Goal: Information Seeking & Learning: Learn about a topic

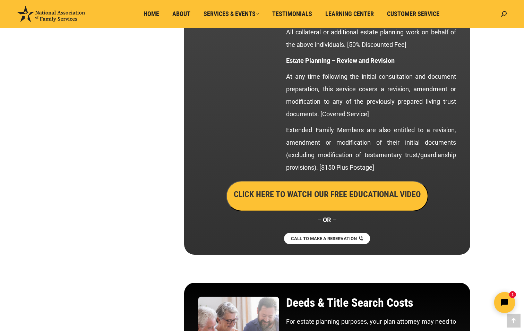
scroll to position [1302, 0]
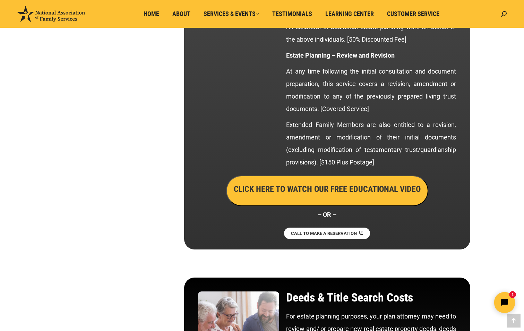
click at [276, 187] on h3 "CLICK HERE TO WATCH OUR FREE EDUCATIONAL VIDEO" at bounding box center [327, 189] width 187 height 12
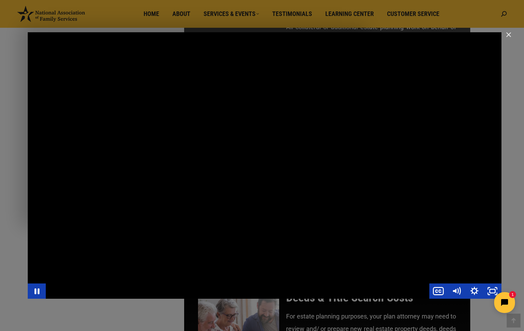
click at [359, 212] on div "Main Video - Full Webinar (Emma) Landon V1.4" at bounding box center [265, 165] width 474 height 266
click at [457, 281] on div "Main Video - Full Webinar (Emma) Landon V1.4" at bounding box center [265, 165] width 474 height 266
click at [368, 234] on div "Main Video - Full Webinar (Emma) Landon V1.4" at bounding box center [265, 165] width 474 height 266
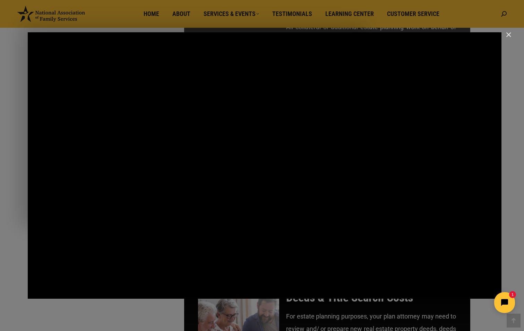
click at [367, 234] on div "Main Video - Full Webinar (Emma) Landon V1.4" at bounding box center [265, 165] width 474 height 266
click at [342, 233] on div "Main Video - Full Webinar (Emma) Landon V1.4" at bounding box center [265, 165] width 474 height 266
click at [407, 211] on div "Main Video - Full Webinar (Emma) Landon V1.4" at bounding box center [265, 165] width 474 height 266
click at [398, 94] on div "Main Video - Full Webinar (Emma) Landon V1.4" at bounding box center [265, 165] width 474 height 266
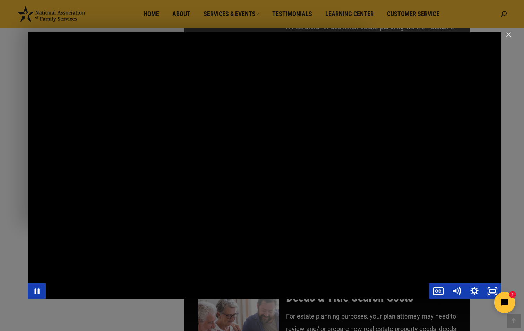
click at [398, 94] on div "Main Video - Full Webinar (Emma) Landon V1.4" at bounding box center [265, 165] width 474 height 266
click at [416, 188] on div "Main Video - Full Webinar (Emma) Landon V1.4" at bounding box center [265, 165] width 474 height 266
